Goal: Task Accomplishment & Management: Use online tool/utility

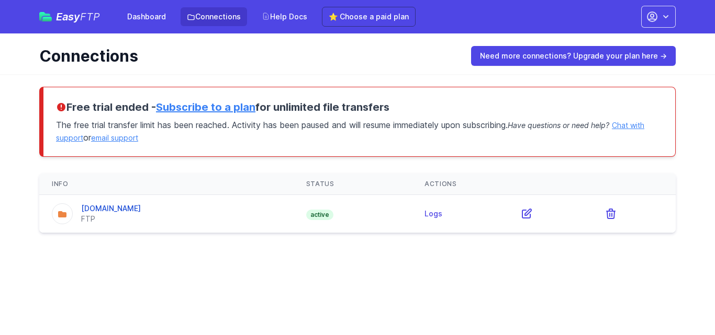
drag, startPoint x: 689, startPoint y: 136, endPoint x: 595, endPoint y: 137, distance: 94.2
click at [689, 136] on div "Free trial ended - Subscribe to a plan for unlimited file transfers The free tr…" at bounding box center [358, 160] width 670 height 172
click at [194, 114] on h3 "Free trial ended - Subscribe to a plan for unlimited file transfers" at bounding box center [359, 107] width 607 height 15
click at [194, 112] on link "Subscribe to a plan" at bounding box center [205, 107] width 99 height 13
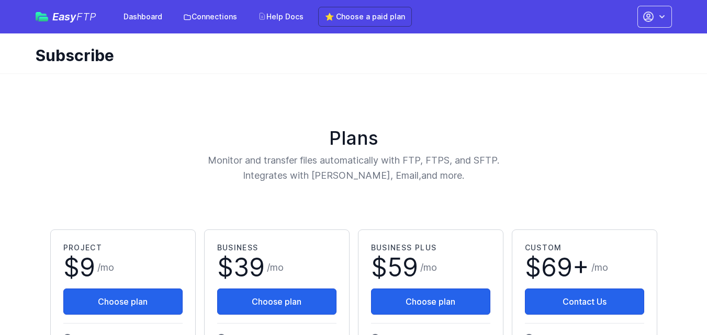
click at [64, 15] on span "Easy FTP" at bounding box center [74, 17] width 44 height 10
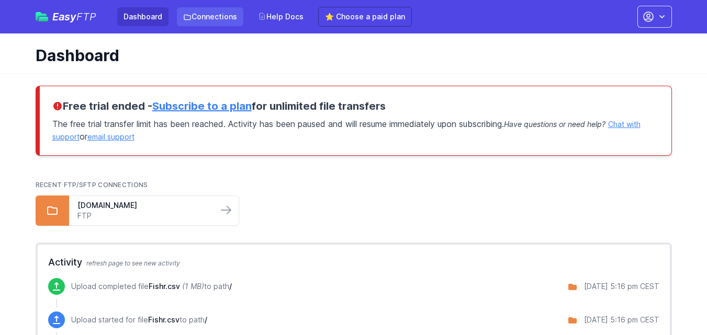
click at [193, 23] on link "Connections" at bounding box center [210, 16] width 66 height 19
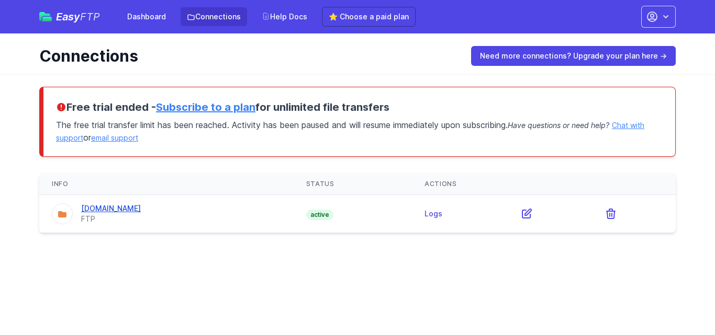
click at [110, 206] on link "[DOMAIN_NAME]" at bounding box center [111, 208] width 60 height 9
